Goal: Task Accomplishment & Management: Complete application form

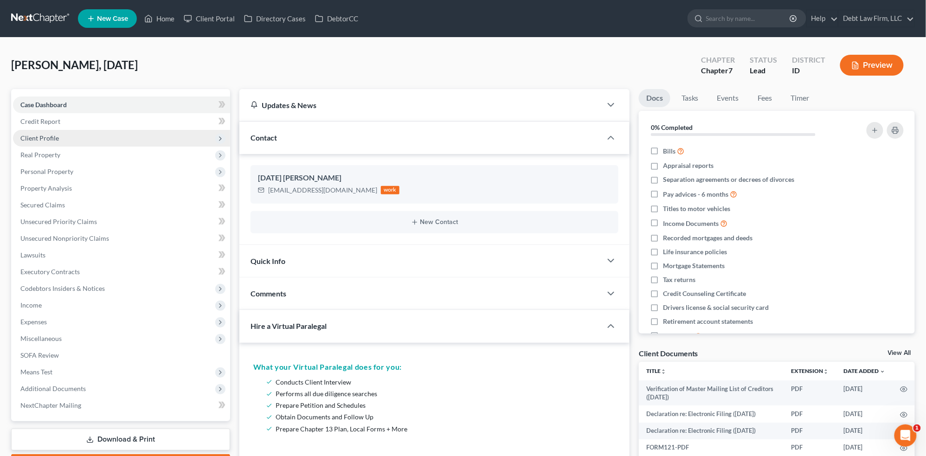
click at [103, 140] on span "Client Profile" at bounding box center [121, 138] width 217 height 17
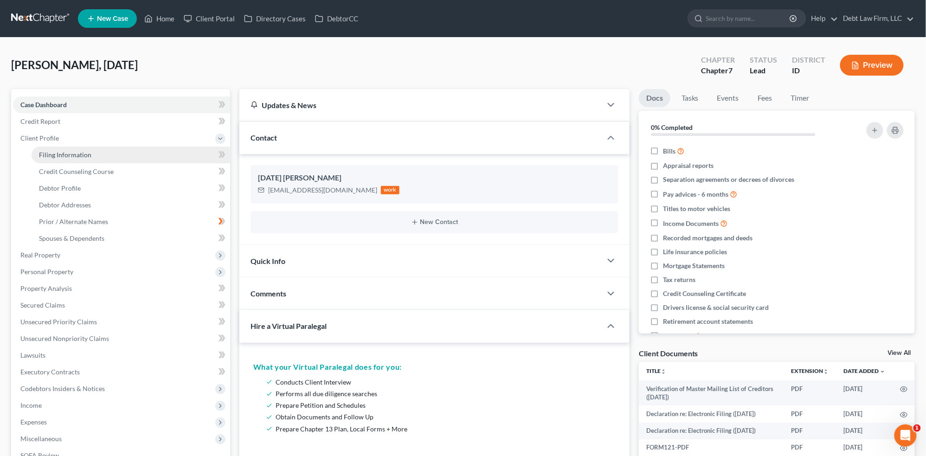
click at [109, 151] on link "Filing Information" at bounding box center [131, 155] width 199 height 17
select select "1"
select select "0"
select select "4"
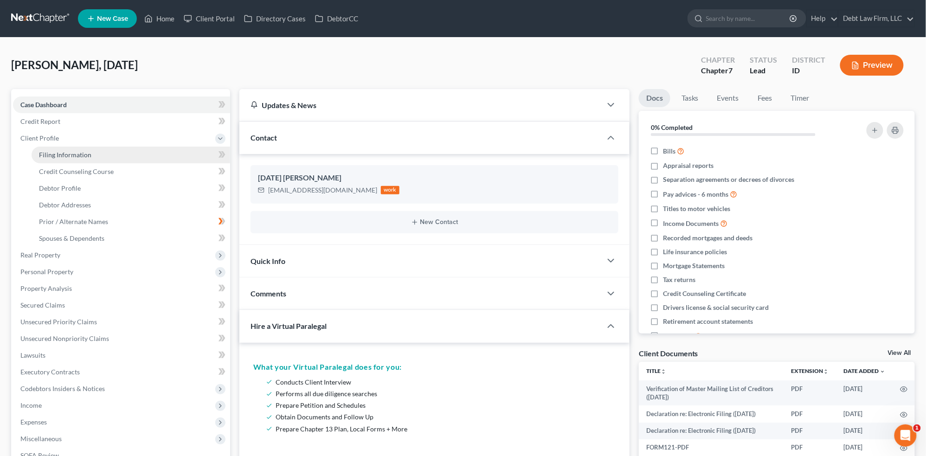
select select "1"
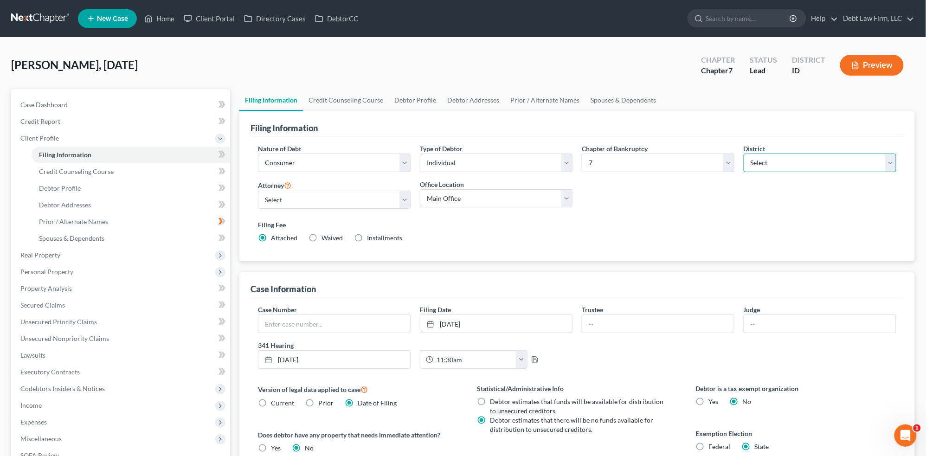
click at [799, 165] on select "Select [US_STATE] - [GEOGRAPHIC_DATA] [US_STATE] - [GEOGRAPHIC_DATA][US_STATE] …" at bounding box center [820, 163] width 153 height 19
select select "46"
click at [744, 154] on select "Select [US_STATE] - [GEOGRAPHIC_DATA] [US_STATE] - [GEOGRAPHIC_DATA][US_STATE] …" at bounding box center [820, 163] width 153 height 19
click at [321, 238] on label "Waived Waived" at bounding box center [331, 237] width 21 height 9
click at [325, 238] on input "Waived Waived" at bounding box center [328, 236] width 6 height 6
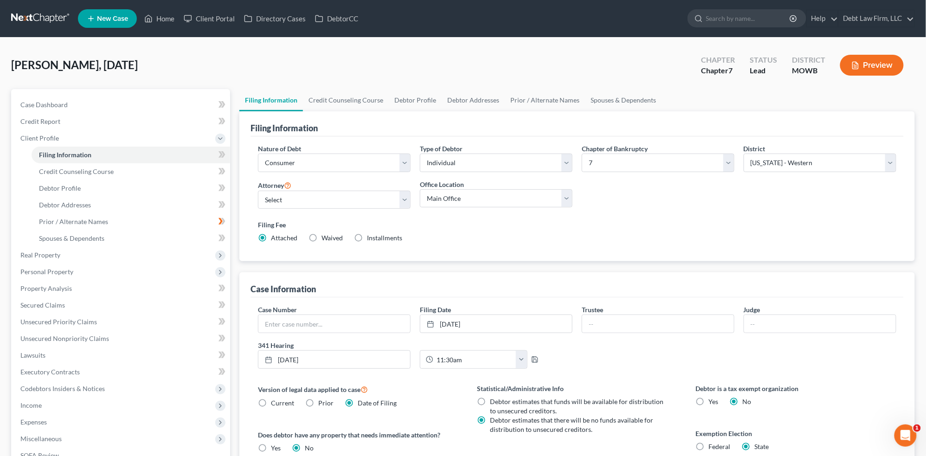
radio input "true"
radio input "false"
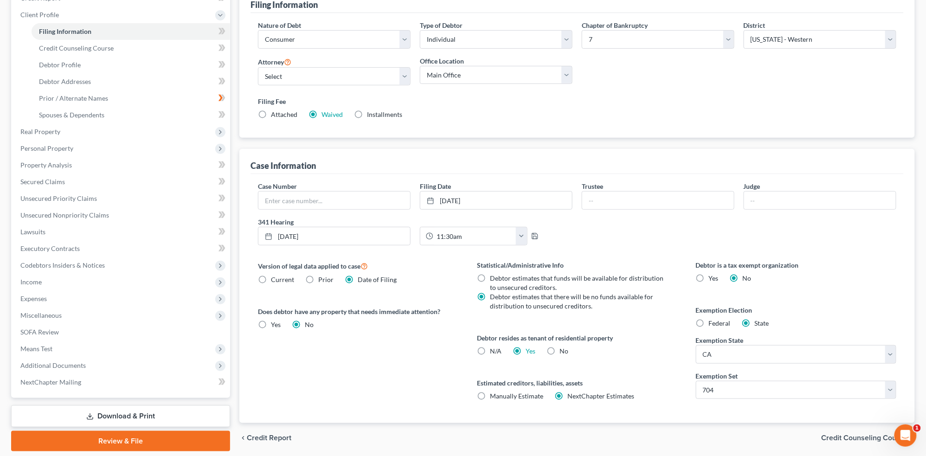
scroll to position [155, 0]
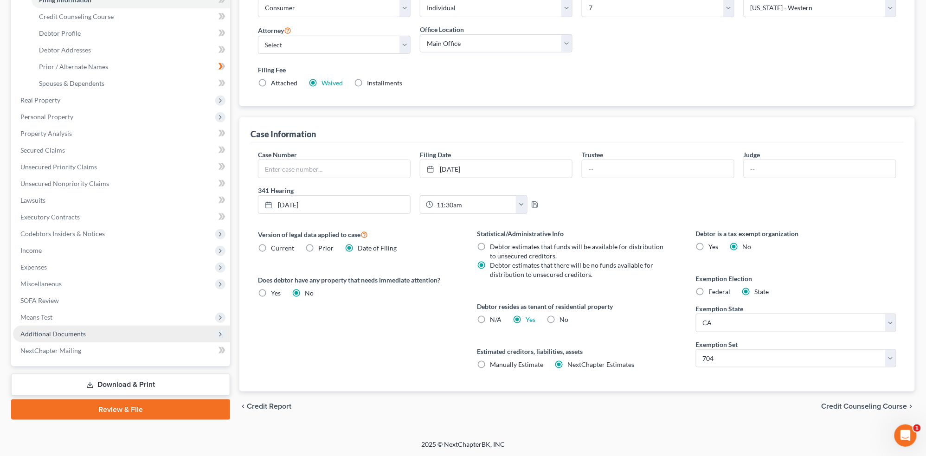
click at [89, 331] on span "Additional Documents" at bounding box center [121, 334] width 217 height 17
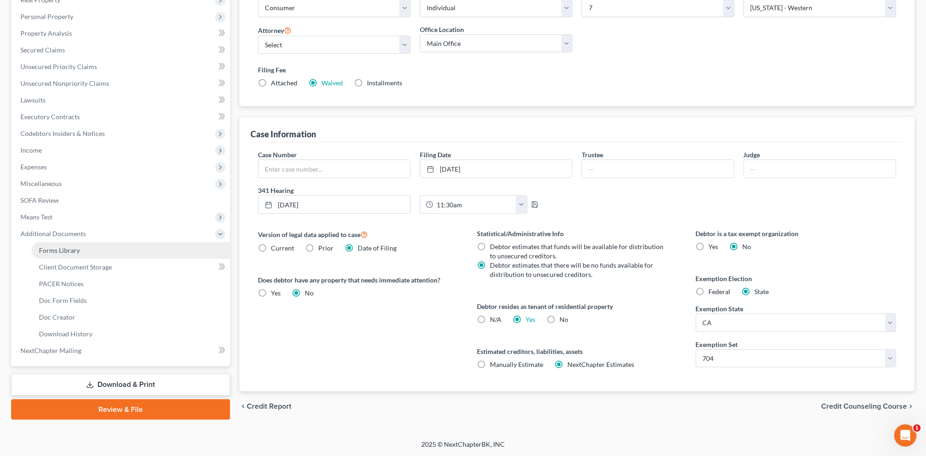
click at [94, 242] on link "Forms Library" at bounding box center [131, 250] width 199 height 17
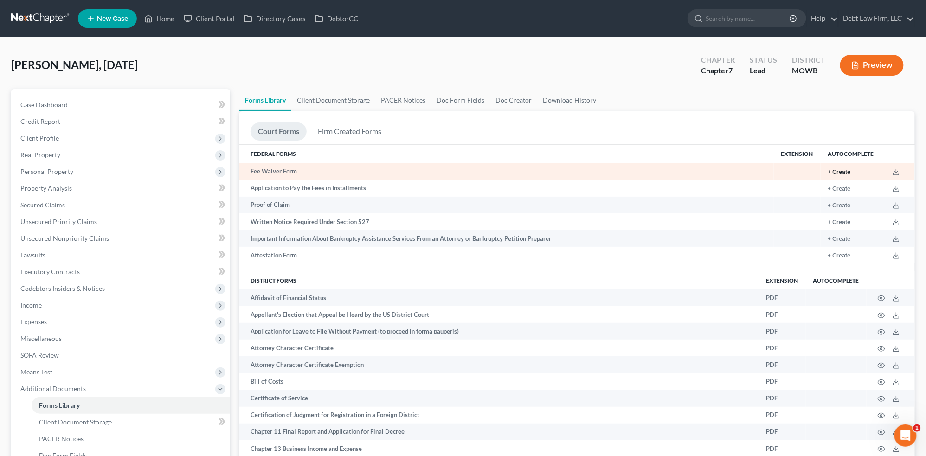
click at [850, 171] on button "+ Create" at bounding box center [839, 172] width 23 height 6
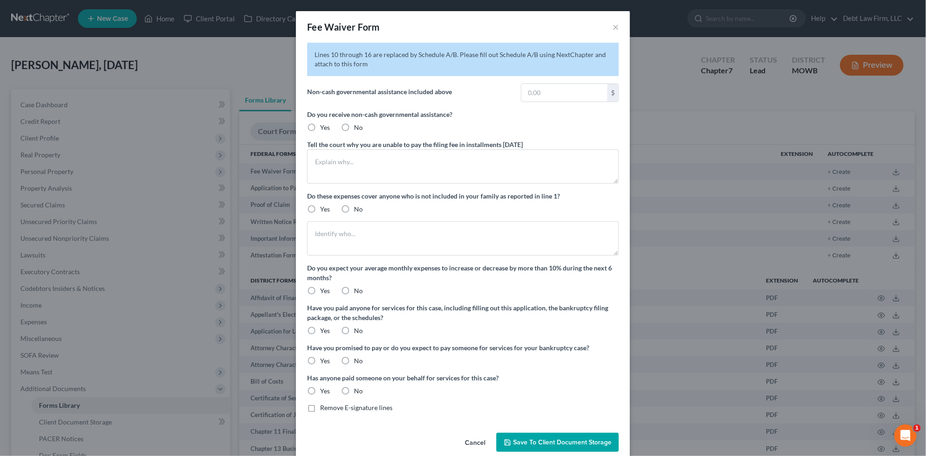
scroll to position [14, 0]
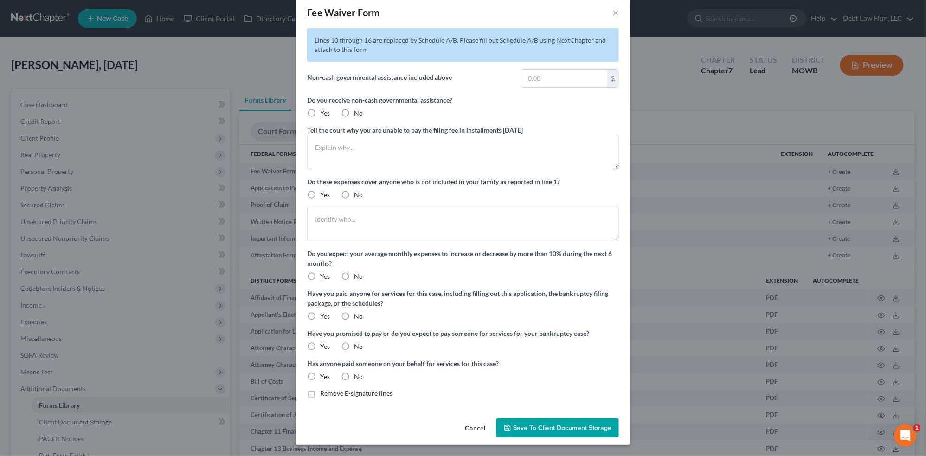
click at [559, 425] on span "Save to Client Document Storage" at bounding box center [562, 428] width 98 height 8
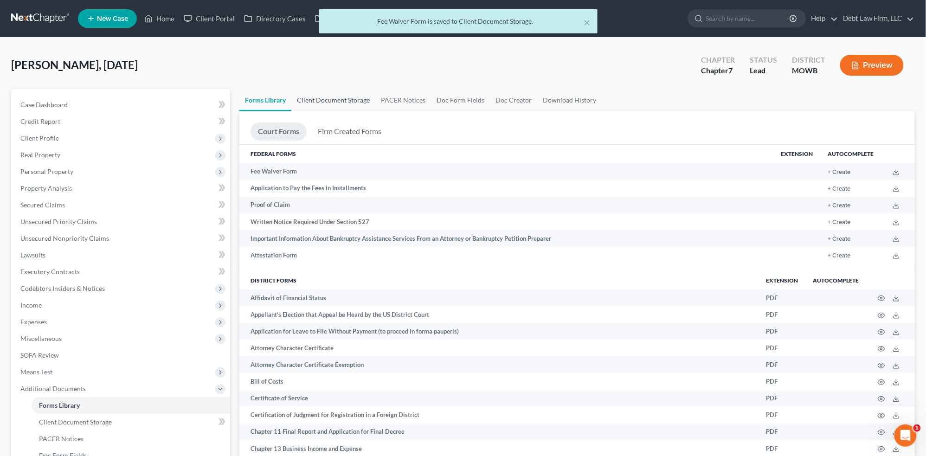
click at [327, 96] on link "Client Document Storage" at bounding box center [333, 100] width 84 height 22
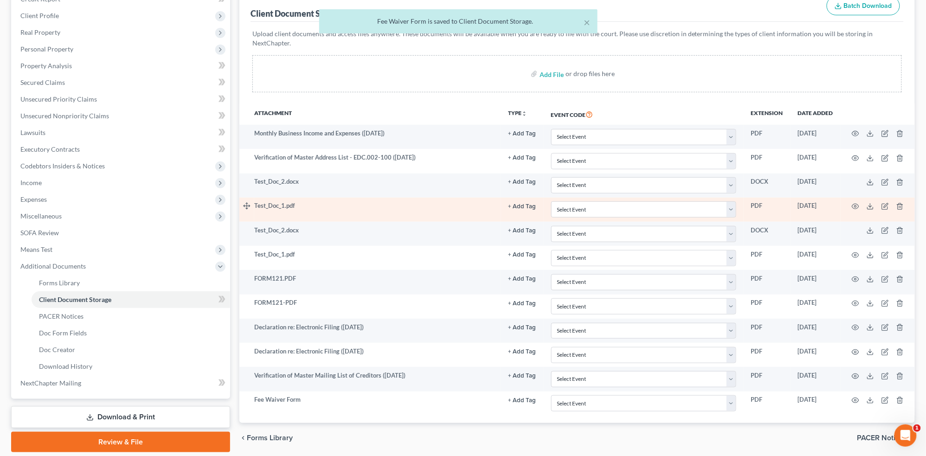
scroll to position [153, 0]
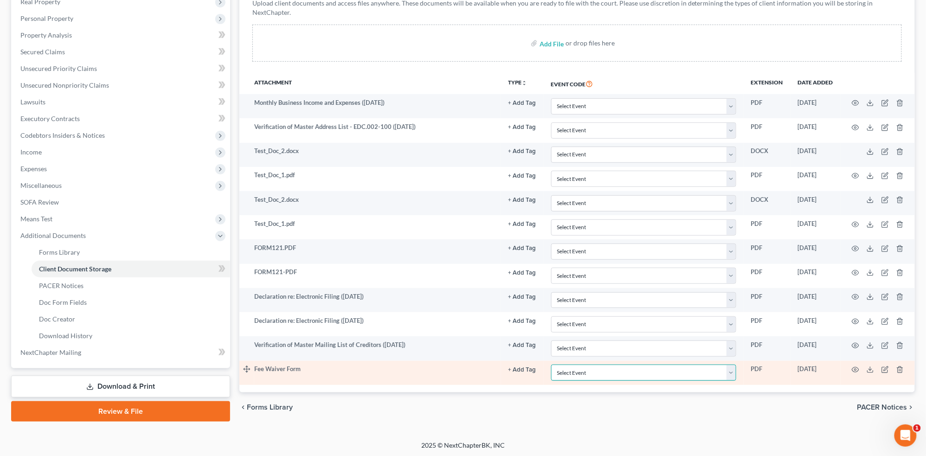
click at [689, 365] on select "Select Event 20 Largest Unsecured Creditors Affidavit re: NO Tax Returns Amende…" at bounding box center [643, 373] width 185 height 16
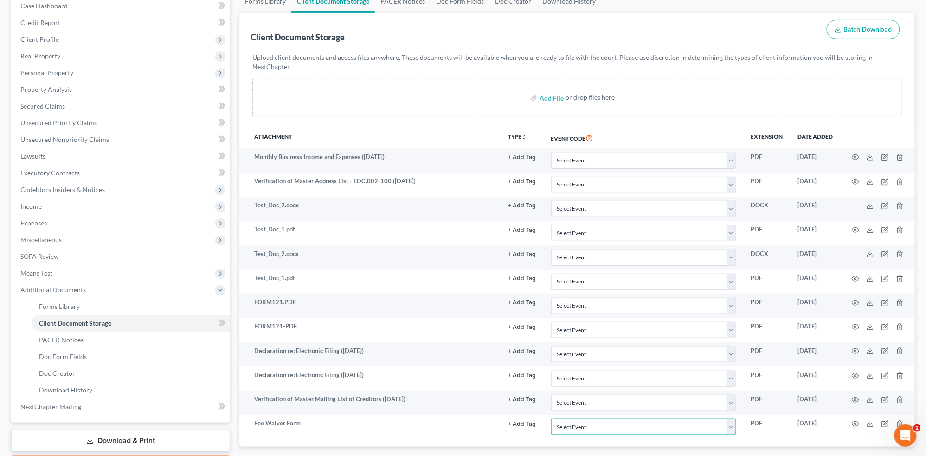
scroll to position [0, 0]
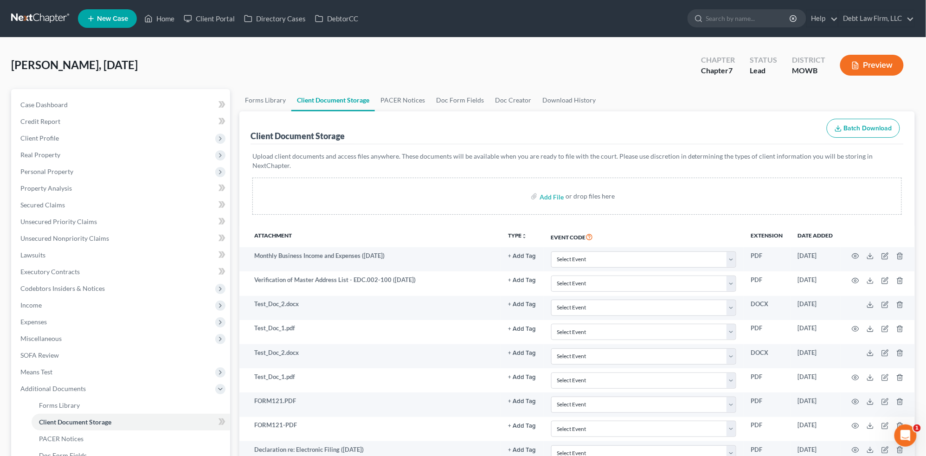
click at [822, 69] on div "MOWB" at bounding box center [808, 70] width 33 height 11
drag, startPoint x: 819, startPoint y: 69, endPoint x: 793, endPoint y: 69, distance: 25.5
click at [793, 69] on div "MOWB" at bounding box center [808, 70] width 33 height 11
copy div "MOWB"
